Goal: Information Seeking & Learning: Find specific fact

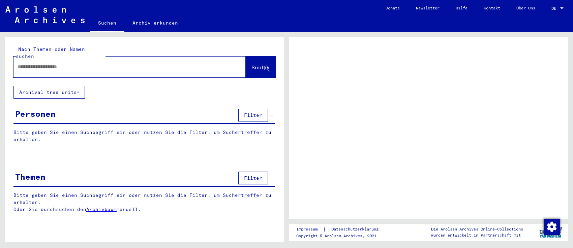
click at [103, 63] on input "text" at bounding box center [124, 66] width 212 height 7
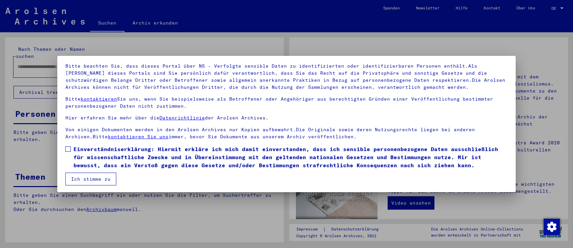
scroll to position [44, 0]
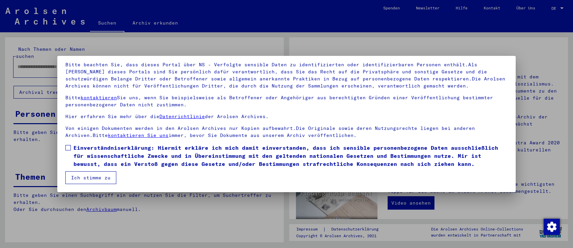
click at [66, 148] on span at bounding box center [67, 147] width 5 height 5
click at [82, 173] on button "Ich stimme zu" at bounding box center [90, 178] width 51 height 13
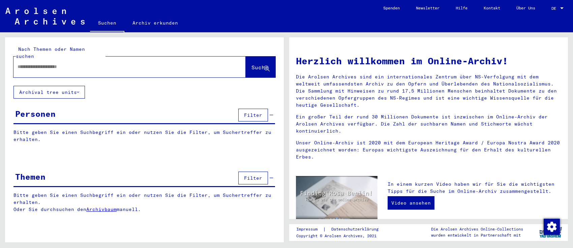
click at [77, 63] on input "text" at bounding box center [122, 66] width 208 height 7
type input "******"
click at [251, 64] on span "Suche" at bounding box center [259, 67] width 17 height 7
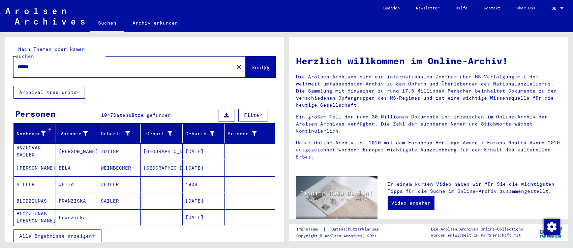
click at [61, 233] on span "Alle Ergebnisse anzeigen" at bounding box center [55, 236] width 73 height 6
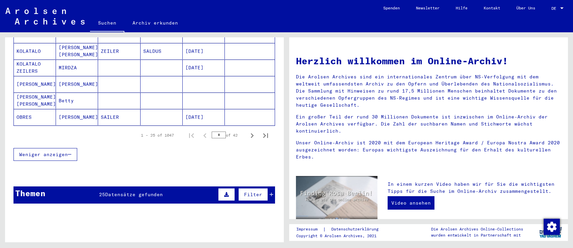
scroll to position [437, 0]
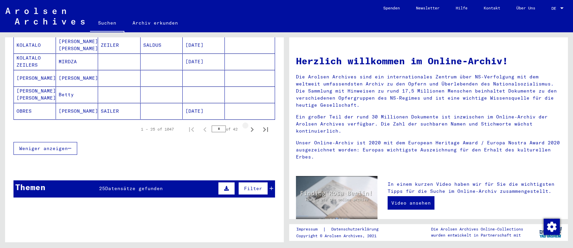
click at [251, 125] on icon "Next page" at bounding box center [251, 129] width 9 height 9
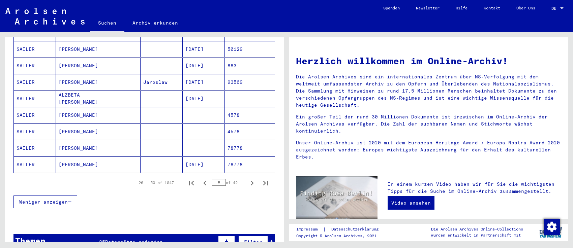
scroll to position [364, 0]
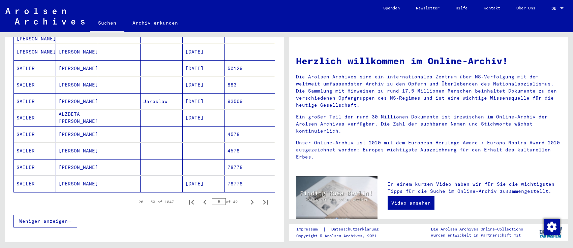
click at [31, 93] on mat-cell "SAILER" at bounding box center [35, 101] width 42 height 16
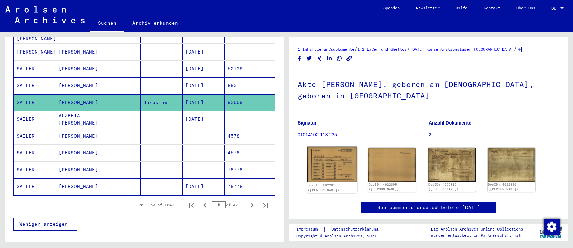
click at [332, 175] on img at bounding box center [332, 165] width 50 height 36
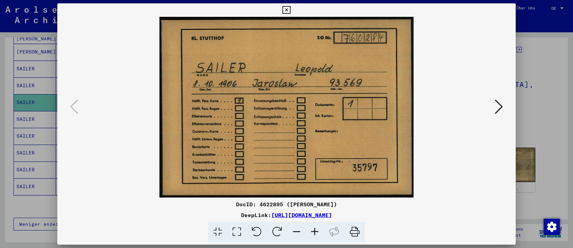
click at [501, 107] on icon at bounding box center [499, 107] width 8 height 16
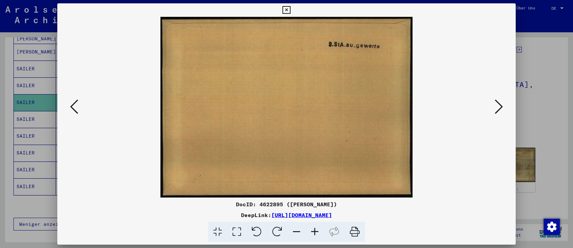
click at [501, 107] on icon at bounding box center [499, 107] width 8 height 16
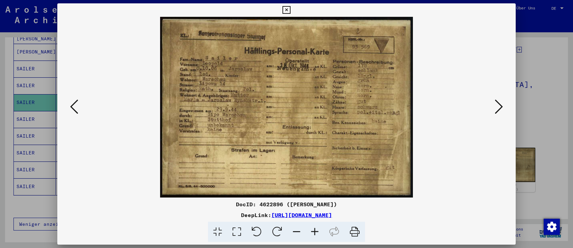
click at [290, 9] on icon at bounding box center [286, 10] width 8 height 8
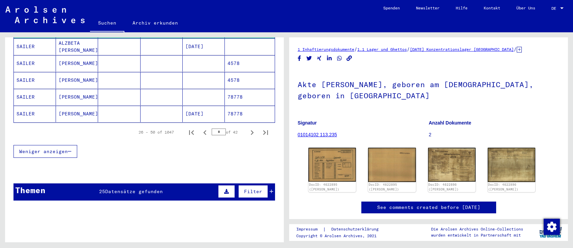
scroll to position [406, 0]
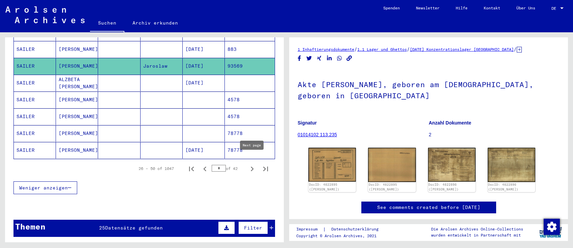
click at [253, 167] on icon "Next page" at bounding box center [252, 169] width 3 height 5
type input "*"
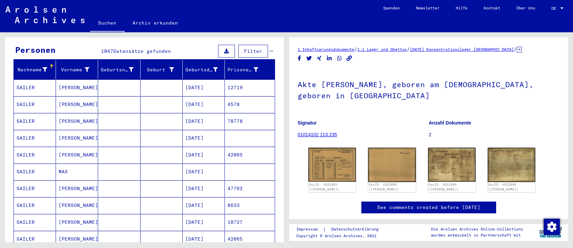
scroll to position [42, 0]
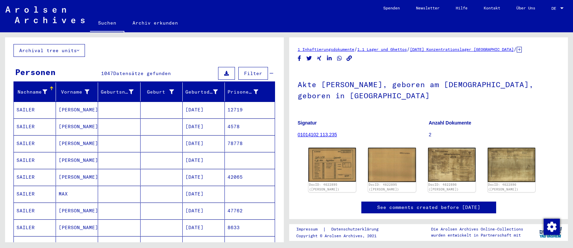
click at [250, 70] on span "Filter" at bounding box center [253, 73] width 18 height 6
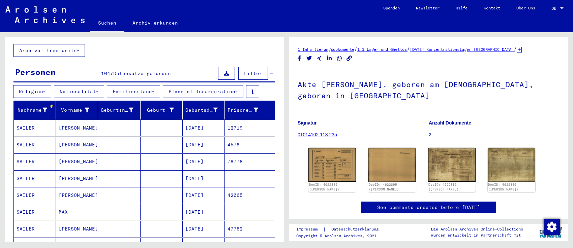
click at [85, 85] on button "Nationalität" at bounding box center [79, 91] width 50 height 13
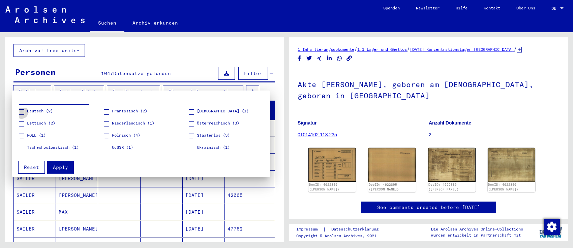
click at [21, 112] on span at bounding box center [21, 112] width 5 height 5
click at [54, 164] on span "Apply" at bounding box center [60, 167] width 15 height 6
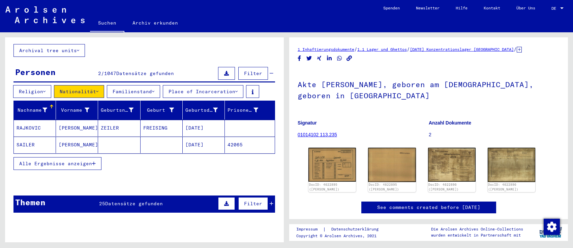
click at [201, 138] on mat-cell "[DATE]" at bounding box center [204, 145] width 42 height 17
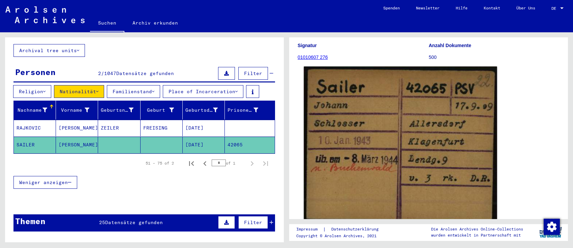
scroll to position [109, 0]
